Goal: Contribute content: Add original content to the website for others to see

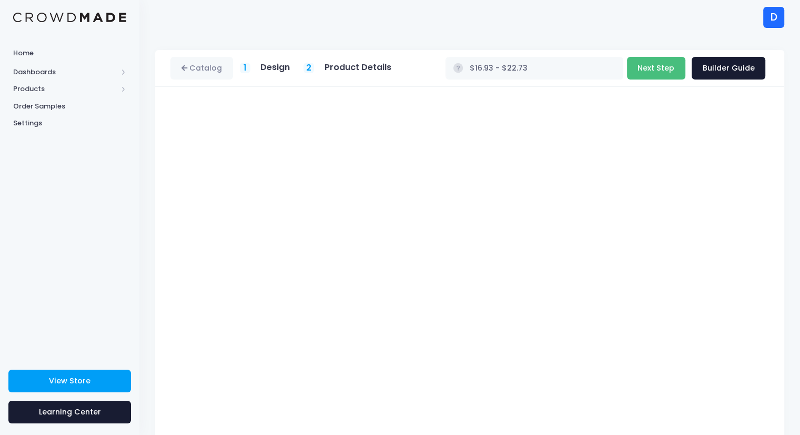
click at [657, 66] on button "Next Step" at bounding box center [656, 68] width 58 height 23
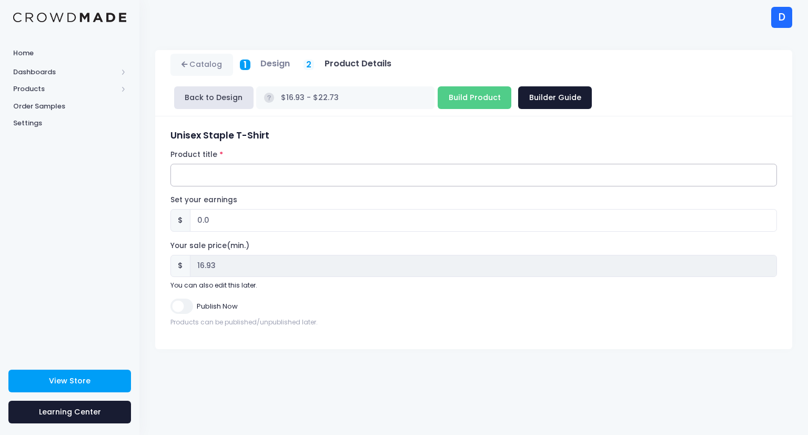
click at [270, 164] on input "Product title" at bounding box center [474, 175] width 607 height 23
type input "Therapist Loading...Please Wait"
click at [204, 209] on input "0.0" at bounding box center [483, 220] width 587 height 23
type input "3.0"
type input "$19.93 - $25.73"
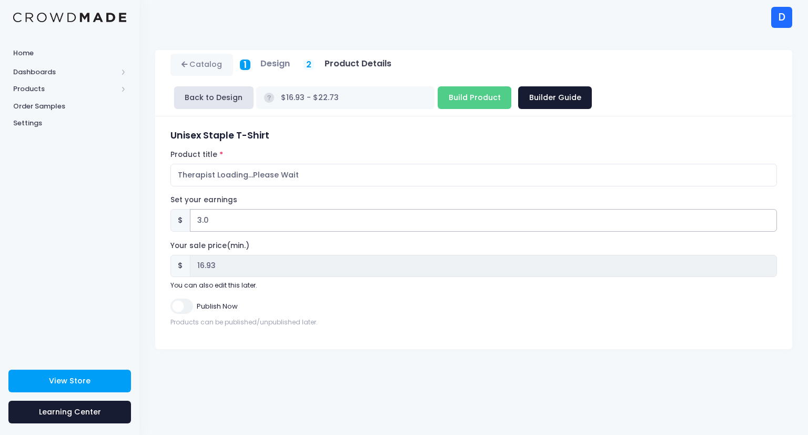
type input "19.93"
type input ".0"
type input "$16.93 - $22.73"
type input "16.93"
type input "4.0"
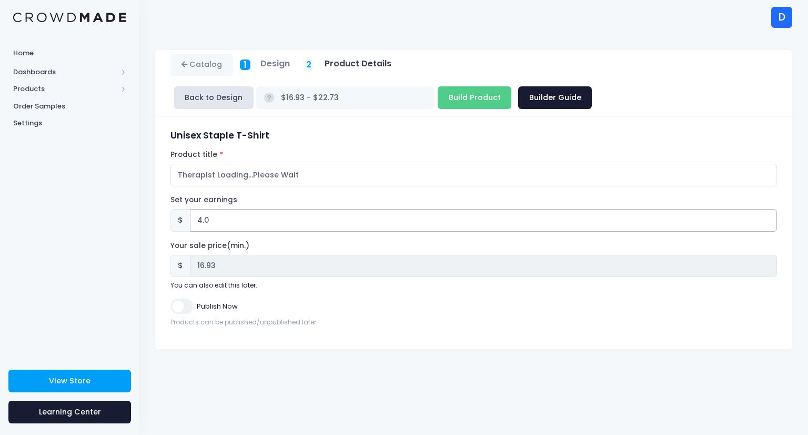
type input "$20.93 - $26.73"
type input "20.93"
type input "4.0"
click at [512, 86] on input "Build Product" at bounding box center [475, 97] width 74 height 23
type input "Building product..."
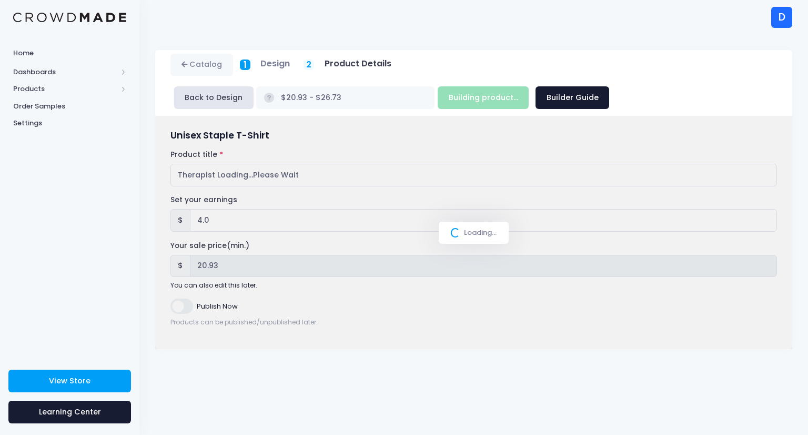
click at [777, 14] on div "D" at bounding box center [781, 17] width 21 height 21
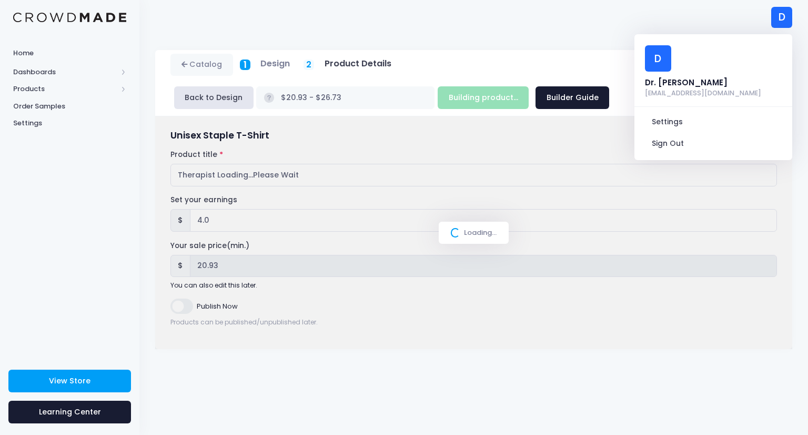
click at [582, 34] on div "Catalog 1 Design 2 Product Details" at bounding box center [473, 234] width 669 height 400
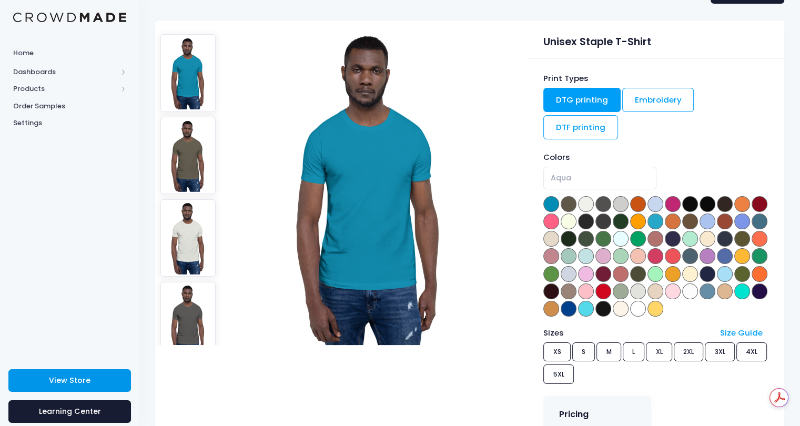
click at [60, 379] on span "View Store" at bounding box center [70, 380] width 42 height 11
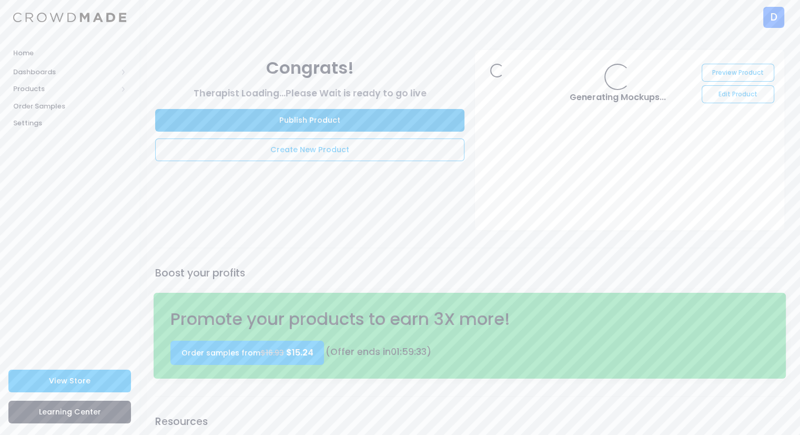
click at [253, 121] on link "Publish Product" at bounding box center [309, 120] width 309 height 23
click at [234, 119] on link "Publish Product" at bounding box center [309, 120] width 309 height 23
click at [296, 126] on link "Publish Product" at bounding box center [309, 120] width 309 height 23
click at [270, 121] on link "Publish Product" at bounding box center [309, 120] width 309 height 23
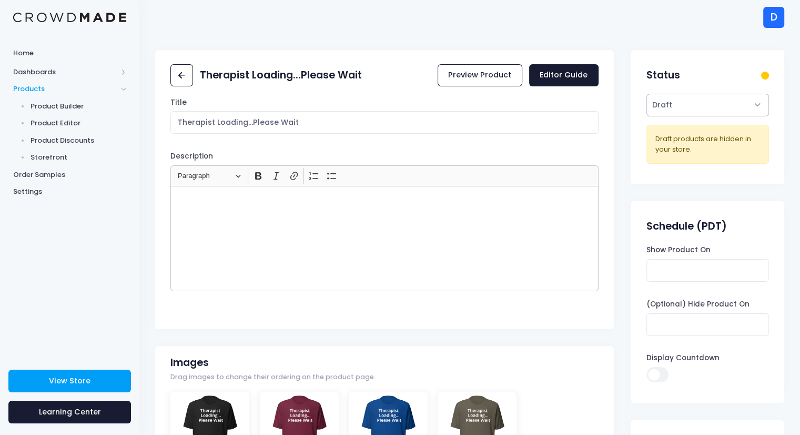
click at [537, 103] on select "Active Draft" at bounding box center [708, 105] width 123 height 23
select select "active"
click at [537, 116] on select "Active Draft" at bounding box center [708, 105] width 123 height 23
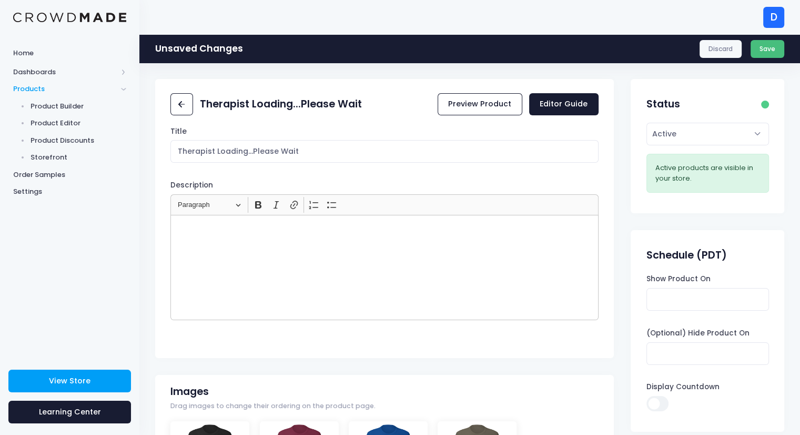
click at [537, 52] on button "Save" at bounding box center [768, 49] width 34 height 18
click at [537, 45] on div "Discard Save" at bounding box center [742, 49] width 85 height 18
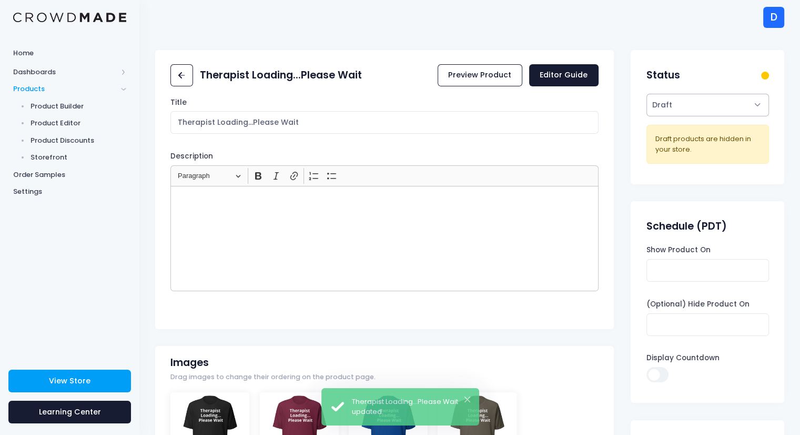
click at [684, 107] on select "Active Draft" at bounding box center [708, 105] width 123 height 23
select select "active"
click at [647, 116] on select "Active Draft" at bounding box center [708, 105] width 123 height 23
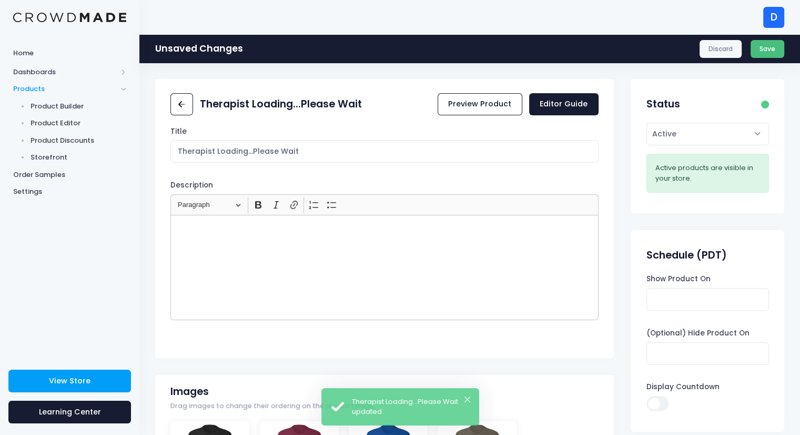
click at [765, 52] on button "Save" at bounding box center [768, 49] width 34 height 18
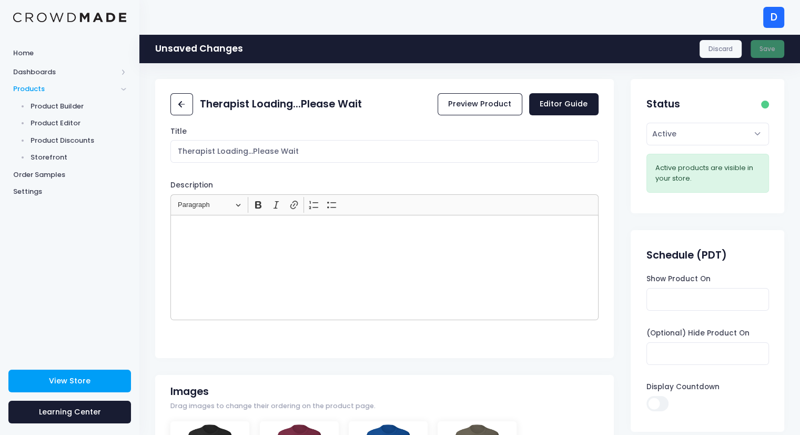
click at [775, 49] on div "Discard Save" at bounding box center [742, 49] width 85 height 18
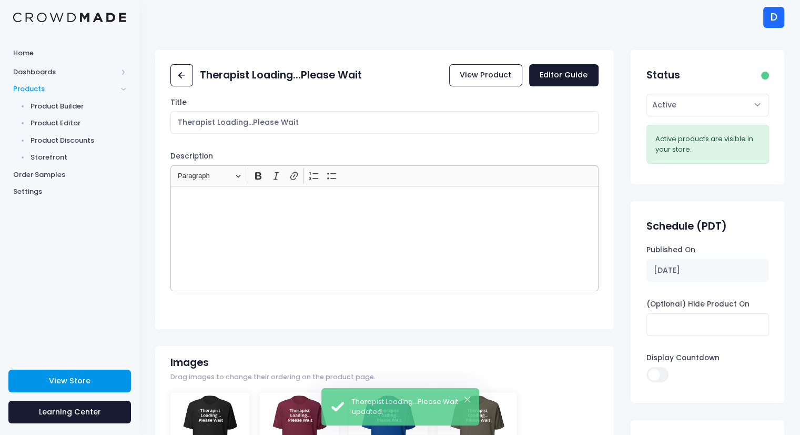
click at [53, 382] on span "View Store" at bounding box center [70, 380] width 42 height 11
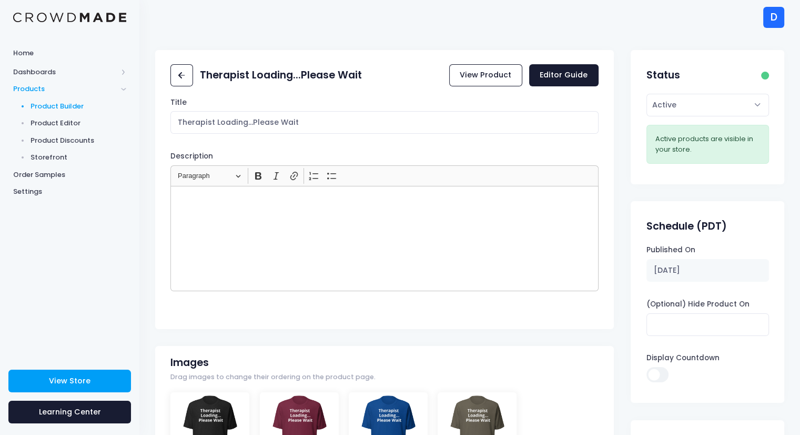
click at [37, 100] on link "Product Builder" at bounding box center [69, 105] width 139 height 17
